Goal: Task Accomplishment & Management: Use online tool/utility

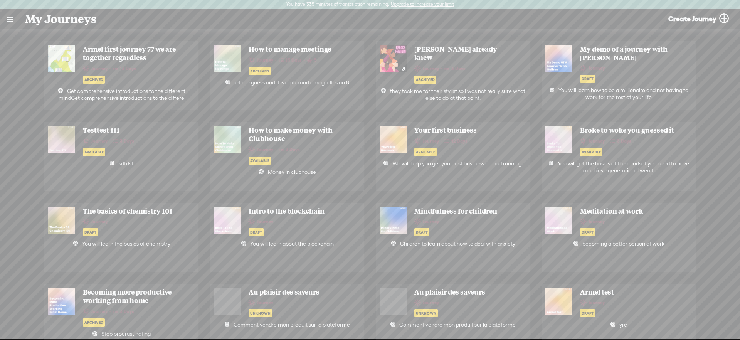
click at [4, 19] on link at bounding box center [10, 19] width 20 height 20
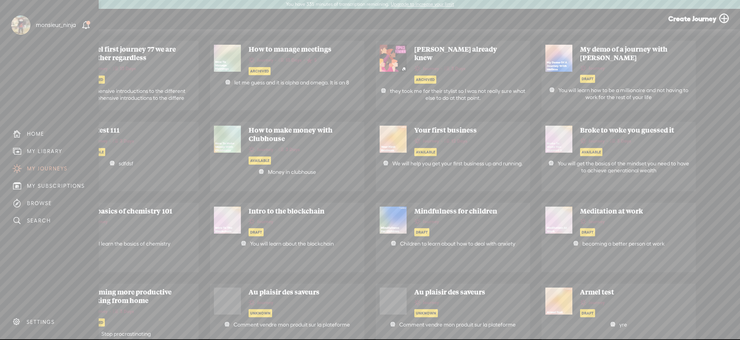
click at [49, 146] on div "MY LIBRARY" at bounding box center [49, 151] width 87 height 17
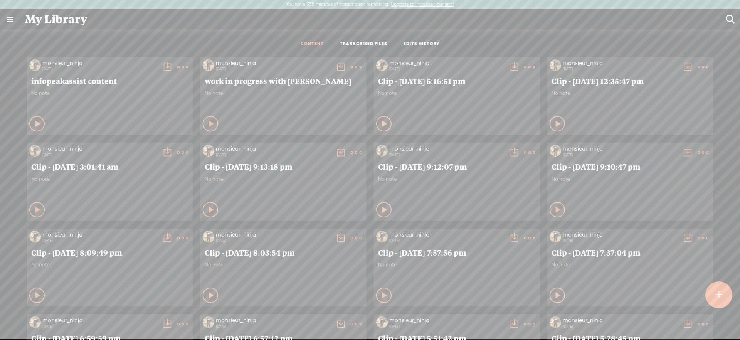
click at [377, 42] on link "TRANSCRIBED FILES" at bounding box center [363, 44] width 47 height 7
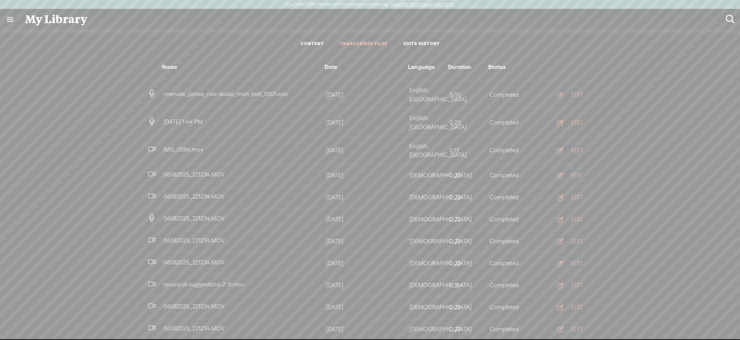
click at [571, 119] on div "EDIT" at bounding box center [577, 123] width 12 height 8
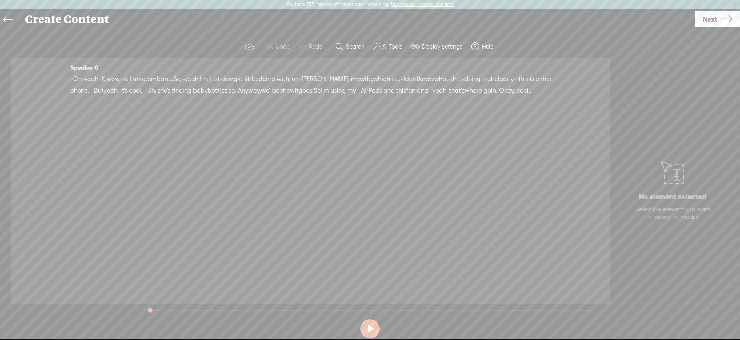
click at [377, 44] on span at bounding box center [377, 46] width 8 height 9
